Goal: Find contact information: Find contact information

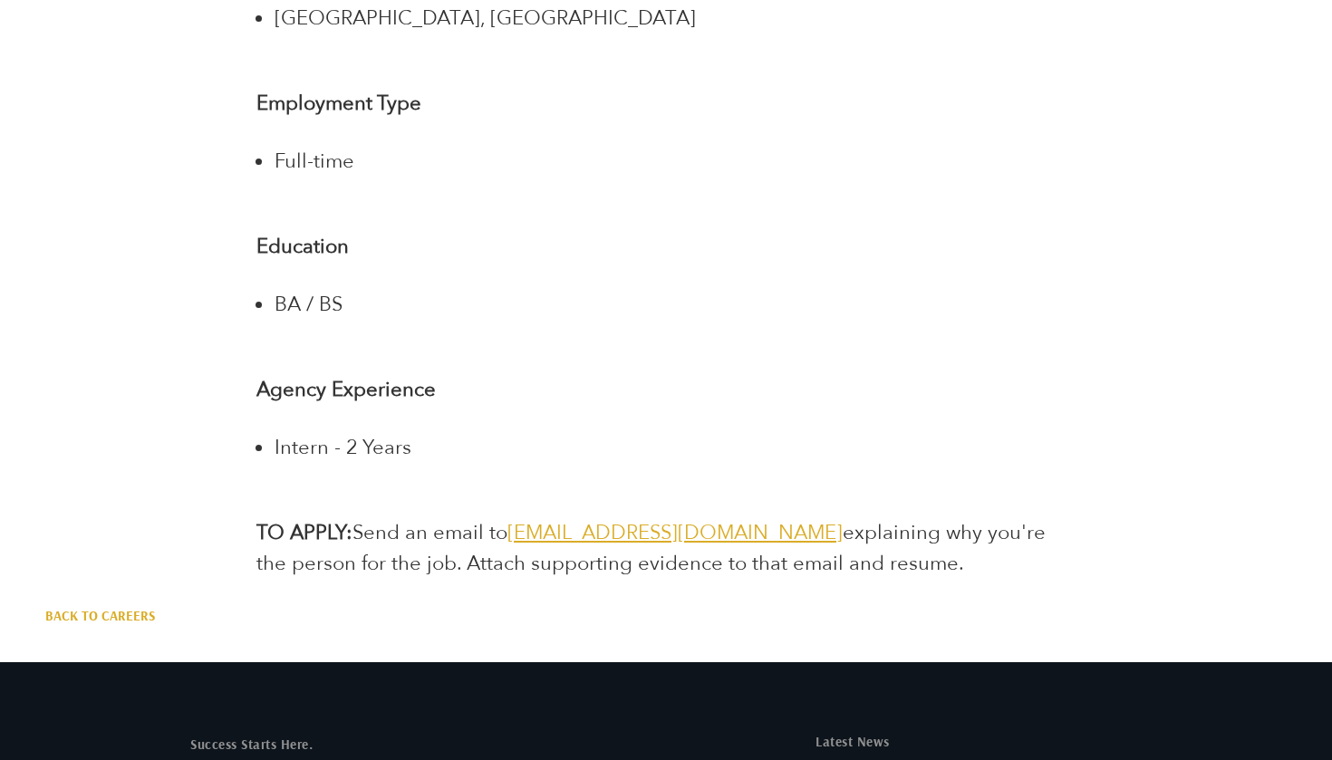
scroll to position [3583, 0]
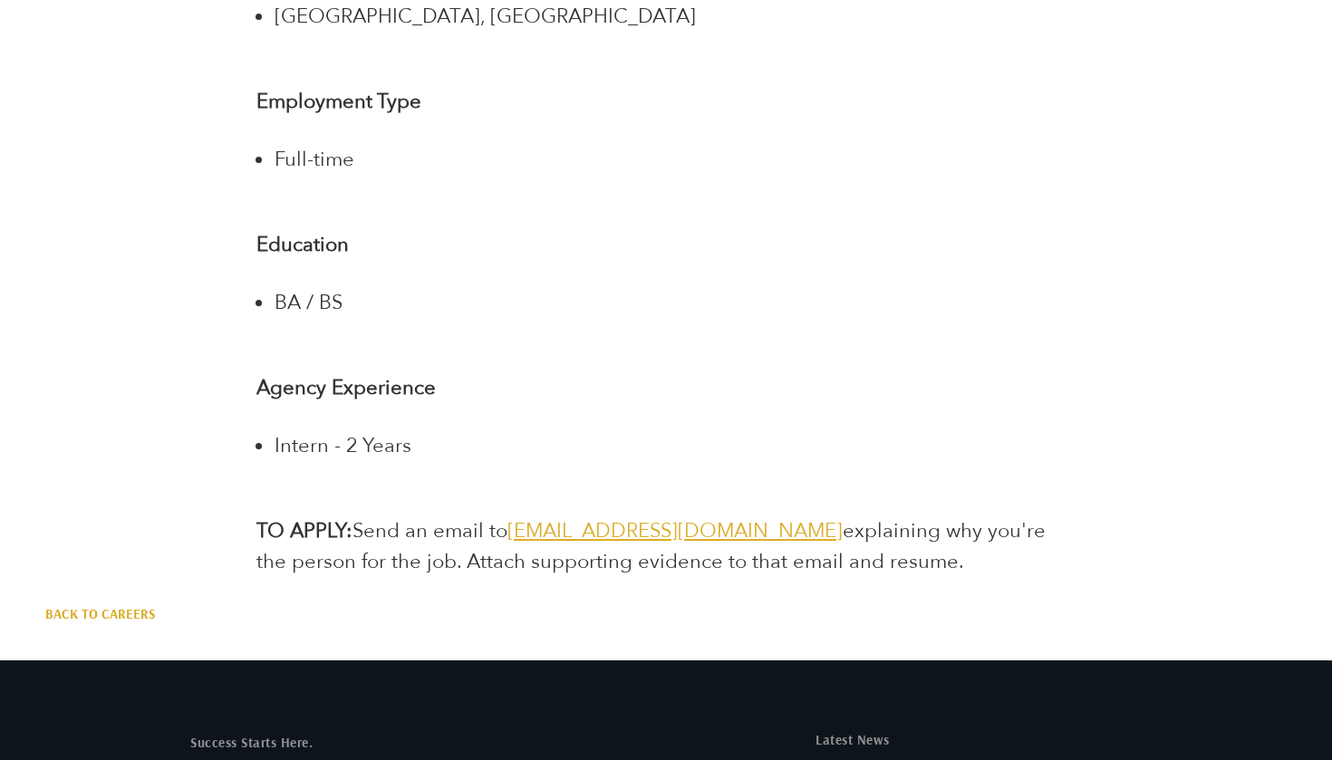
drag, startPoint x: 767, startPoint y: 504, endPoint x: 520, endPoint y: 509, distance: 246.5
click at [520, 516] on p "TO APPLY: Send an email to jointheteam@treblepr.com explaining why you're the p…" at bounding box center [665, 547] width 818 height 62
copy p "[EMAIL_ADDRESS][DOMAIN_NAME]"
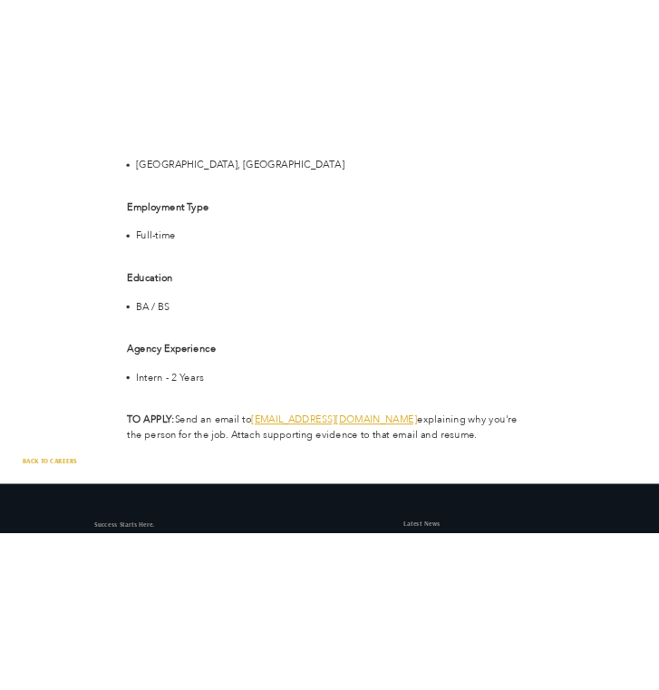
scroll to position [3191, 0]
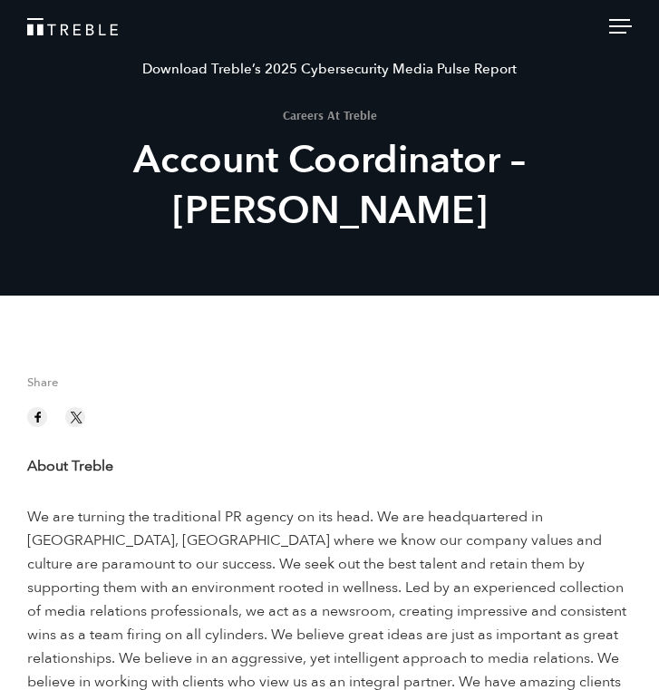
scroll to position [3100, 0]
